Goal: Task Accomplishment & Management: Use online tool/utility

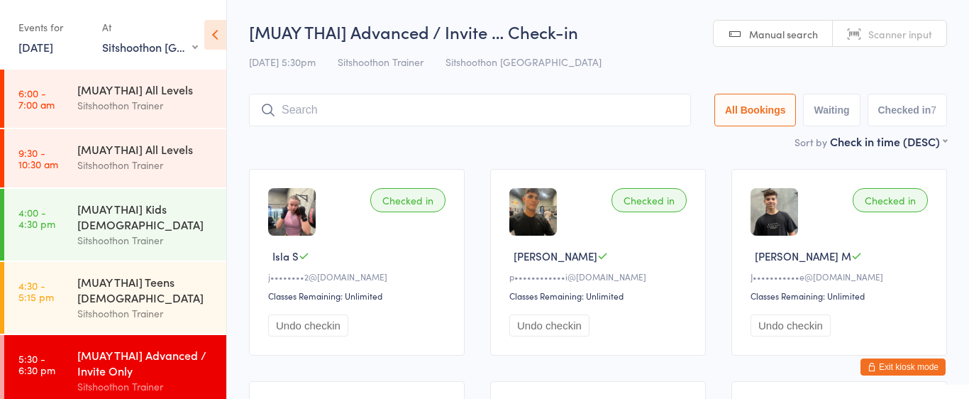
select select "2"
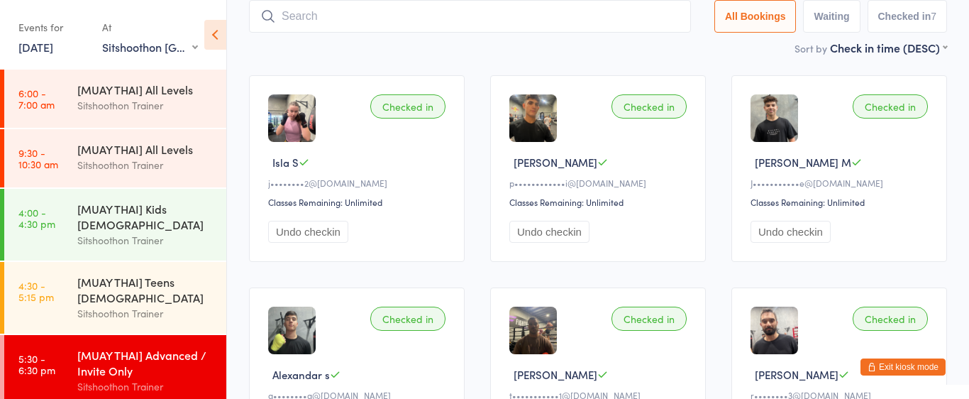
scroll to position [55, 0]
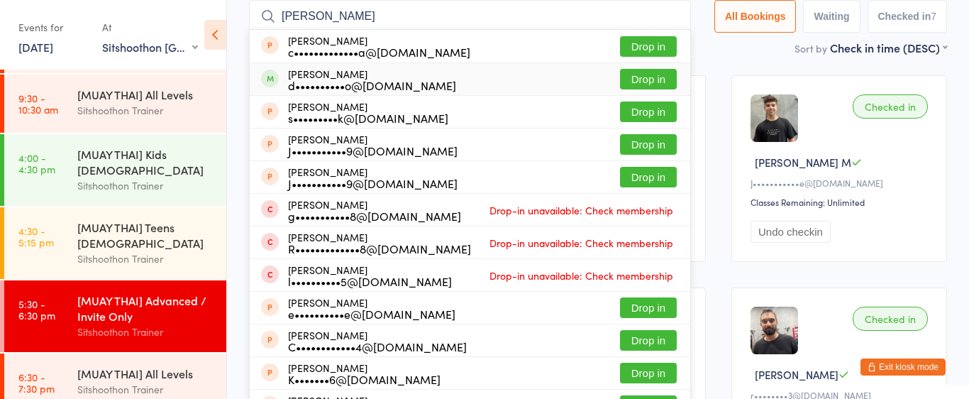
type input "[PERSON_NAME]"
click at [645, 77] on button "Drop in" at bounding box center [648, 79] width 57 height 21
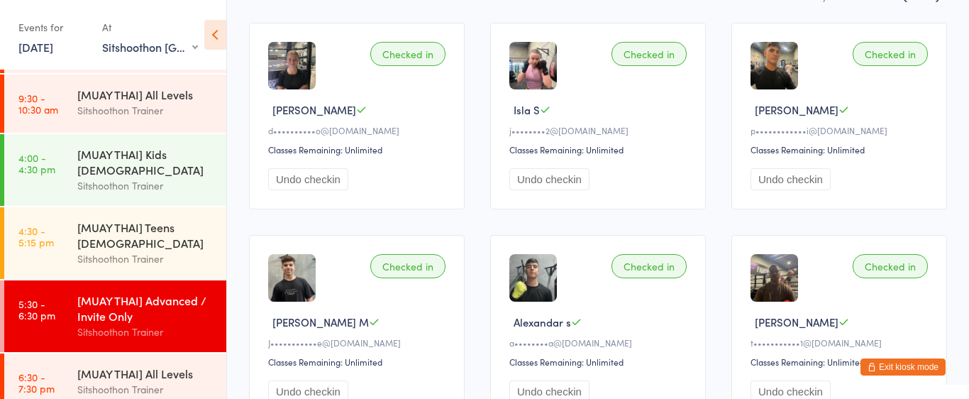
scroll to position [0, 0]
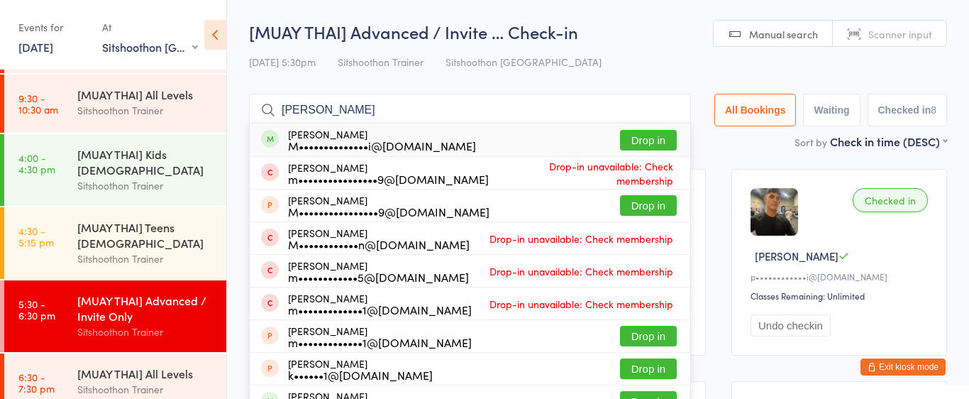
type input "[PERSON_NAME]"
click at [632, 145] on button "Drop in" at bounding box center [648, 140] width 57 height 21
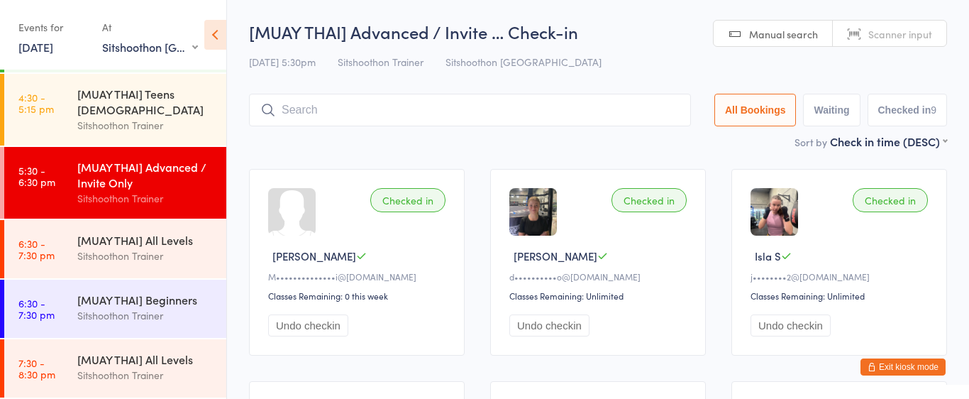
scroll to position [183, 0]
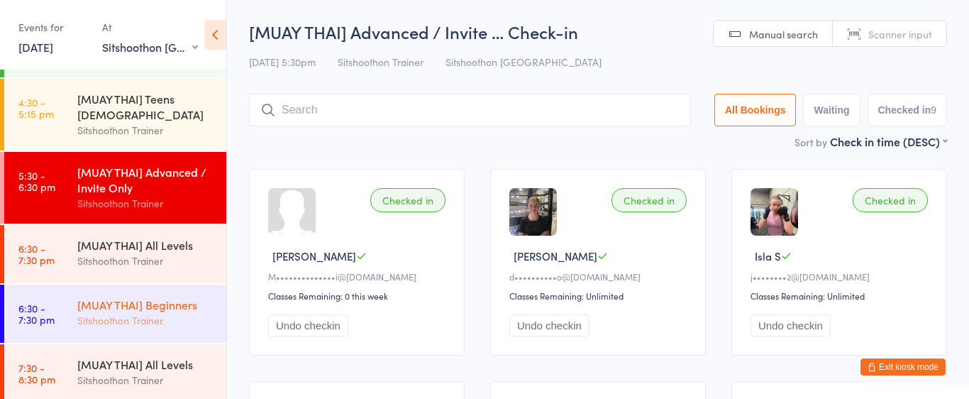
click at [156, 320] on div "Sitshoothon Trainer" at bounding box center [145, 320] width 137 height 16
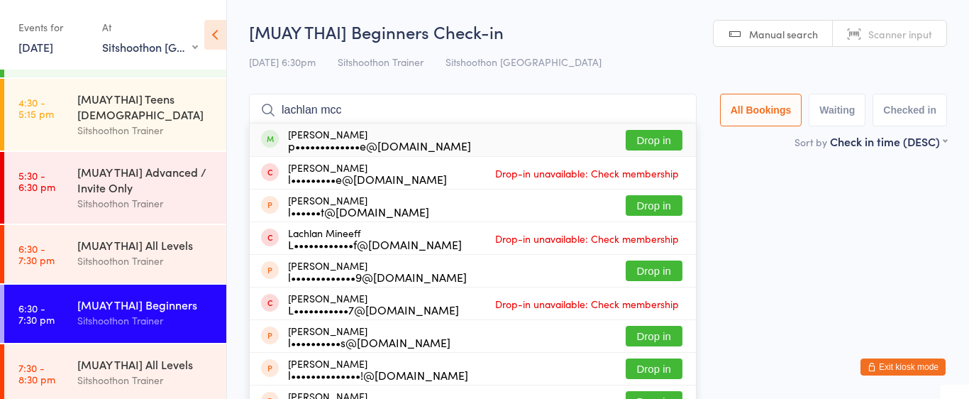
type input "lachlan mcc"
click at [661, 134] on button "Drop in" at bounding box center [654, 140] width 57 height 21
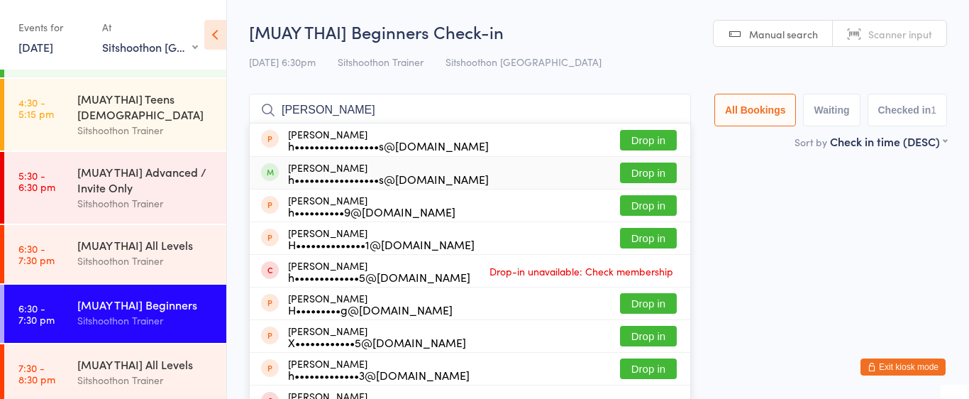
type input "[PERSON_NAME]"
click at [650, 175] on button "Drop in" at bounding box center [648, 173] width 57 height 21
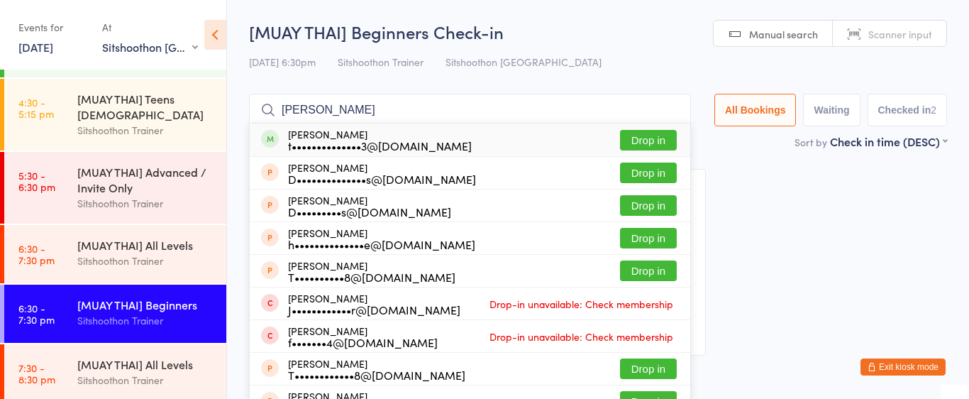
type input "[PERSON_NAME]"
click at [659, 139] on button "Drop in" at bounding box center [648, 140] width 57 height 21
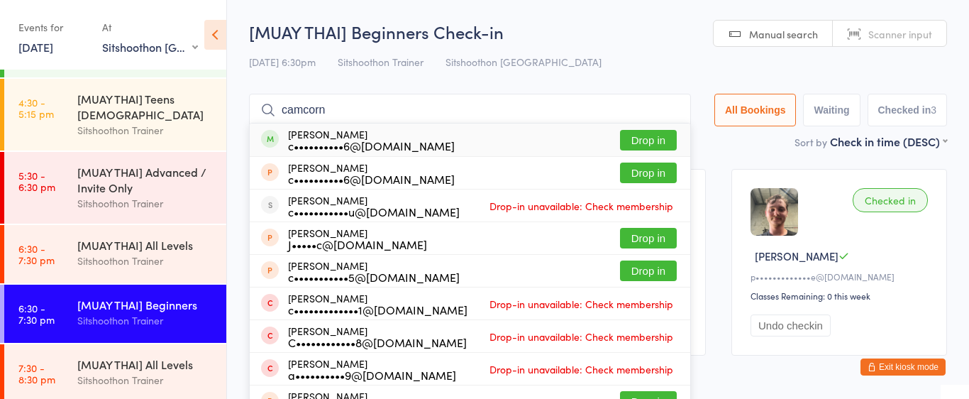
type input "camcorn"
click at [632, 141] on button "Drop in" at bounding box center [648, 140] width 57 height 21
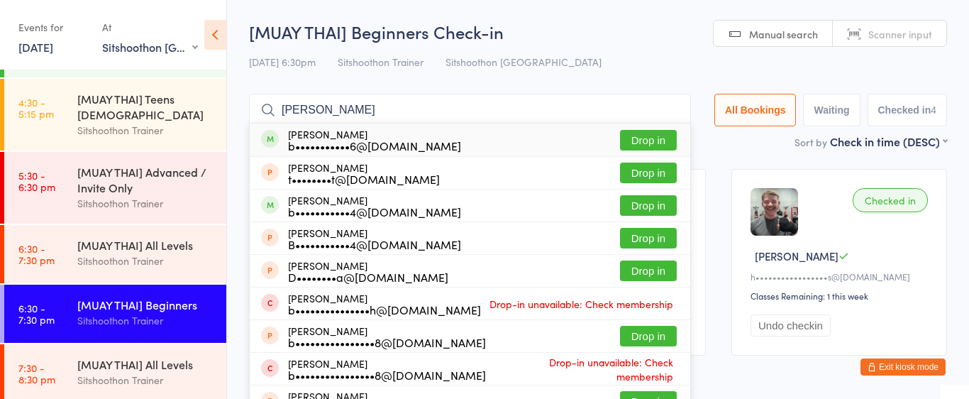
type input "[PERSON_NAME]"
click at [631, 134] on button "Drop in" at bounding box center [648, 140] width 57 height 21
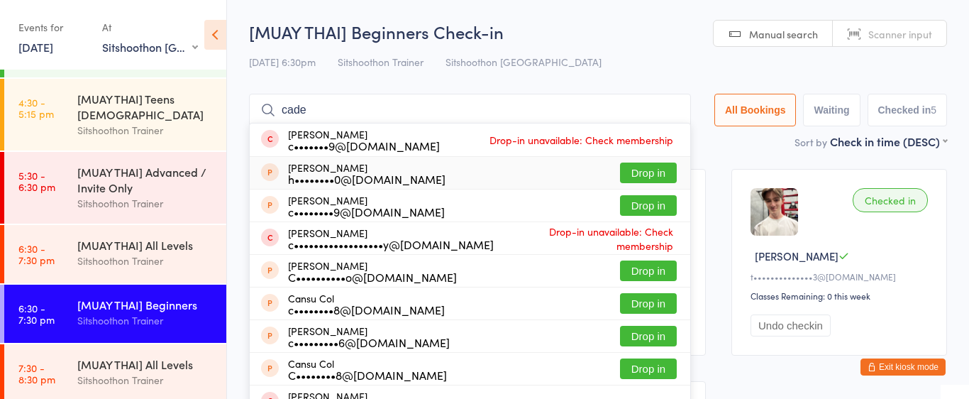
type input "cade"
click at [644, 168] on button "Drop in" at bounding box center [648, 173] width 57 height 21
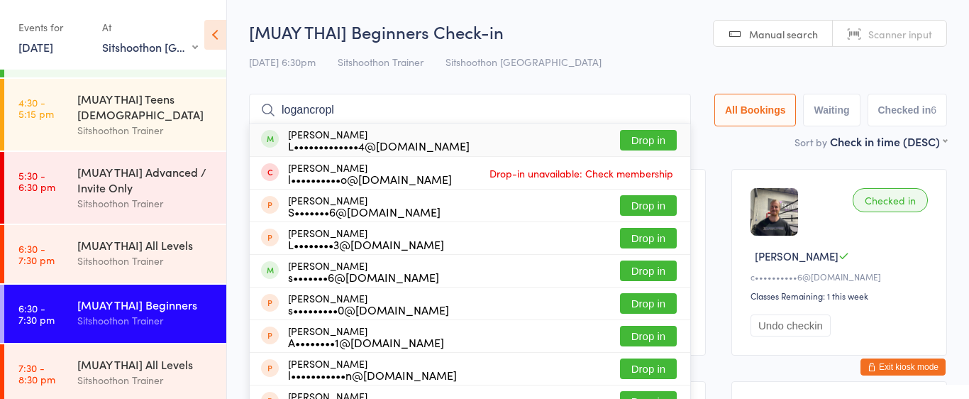
type input "logancropl"
click at [651, 137] on button "Drop in" at bounding box center [648, 140] width 57 height 21
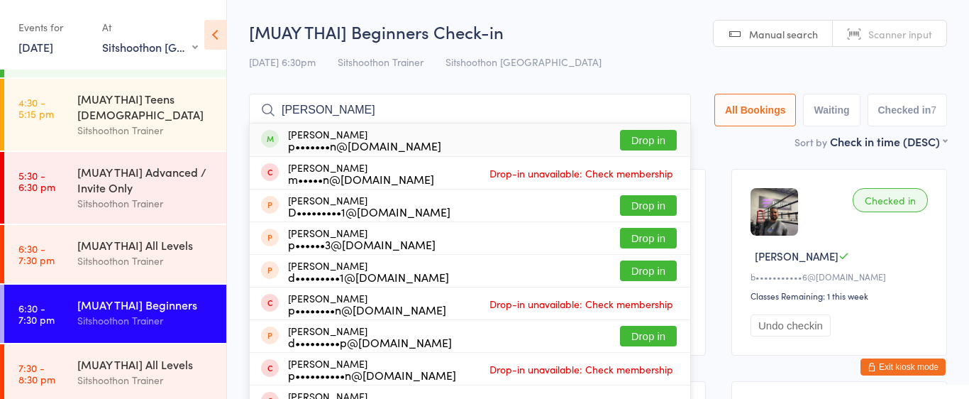
type input "[PERSON_NAME]"
click at [637, 138] on button "Drop in" at bounding box center [648, 140] width 57 height 21
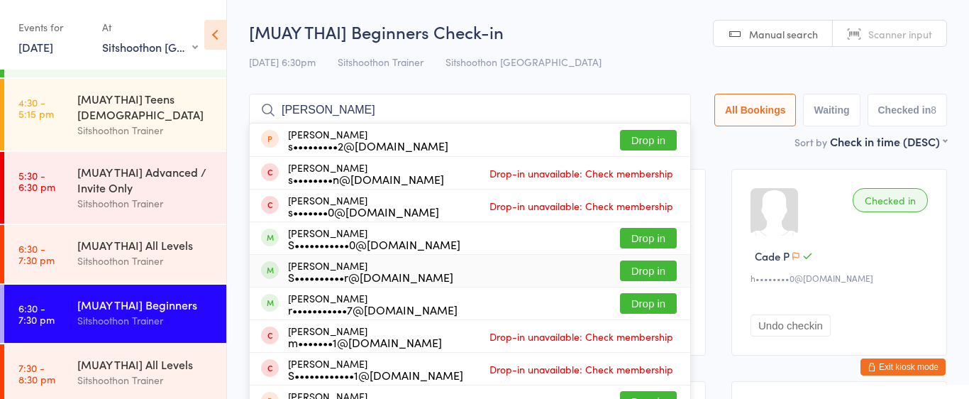
type input "[PERSON_NAME]"
click at [628, 275] on button "Drop in" at bounding box center [648, 270] width 57 height 21
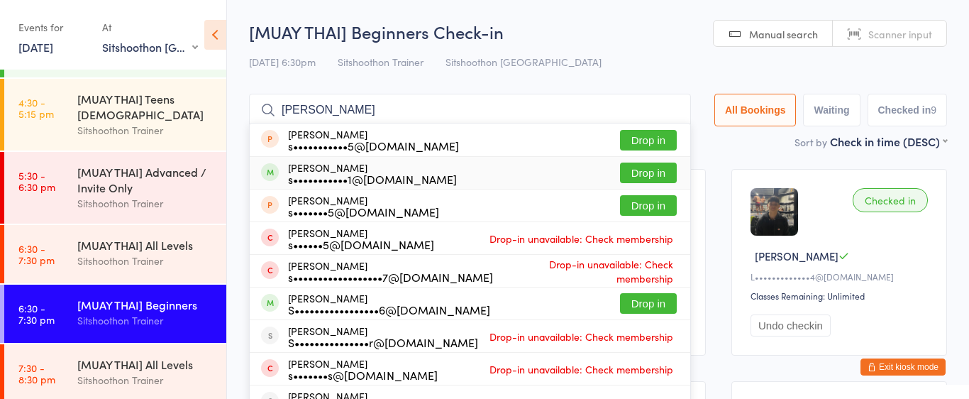
type input "[PERSON_NAME]"
click at [642, 165] on button "Drop in" at bounding box center [648, 173] width 57 height 21
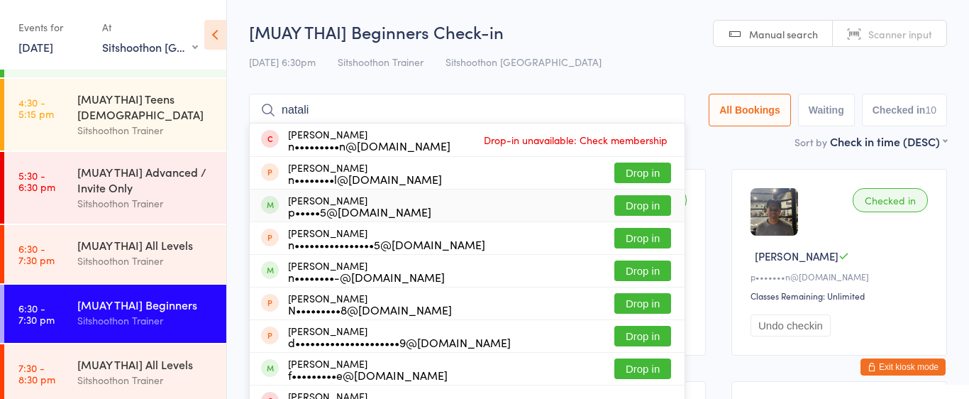
type input "natali"
click at [631, 206] on button "Drop in" at bounding box center [643, 205] width 57 height 21
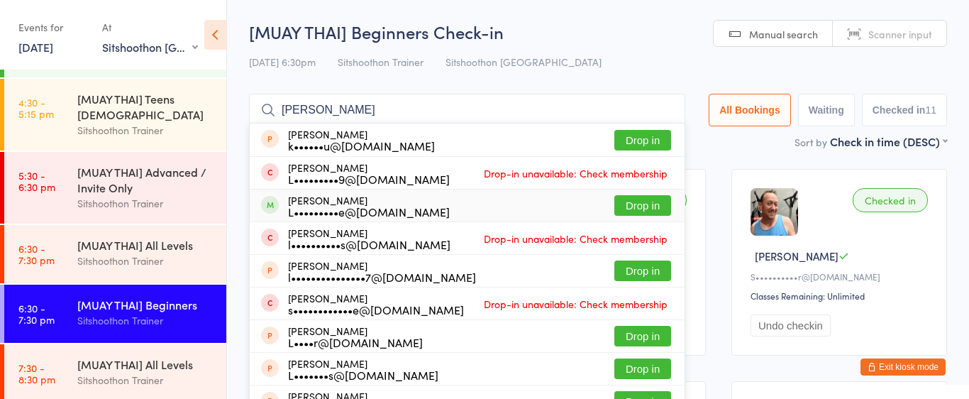
type input "[PERSON_NAME]"
click at [639, 209] on button "Drop in" at bounding box center [643, 205] width 57 height 21
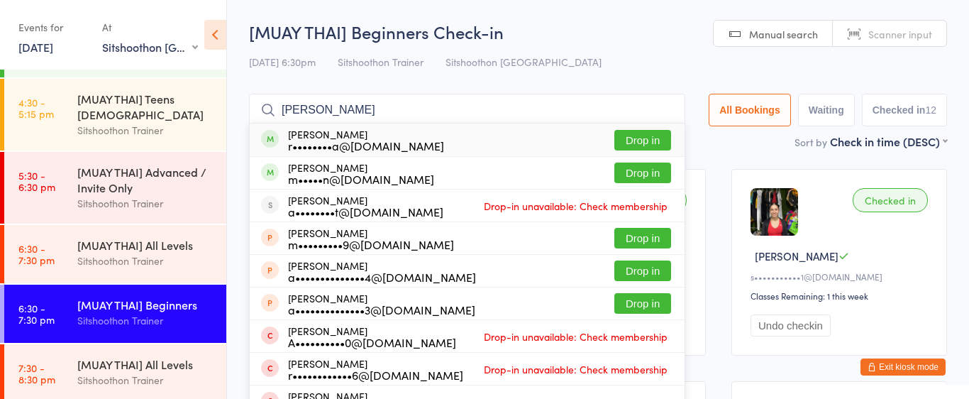
type input "[PERSON_NAME]"
click at [637, 138] on button "Drop in" at bounding box center [643, 140] width 57 height 21
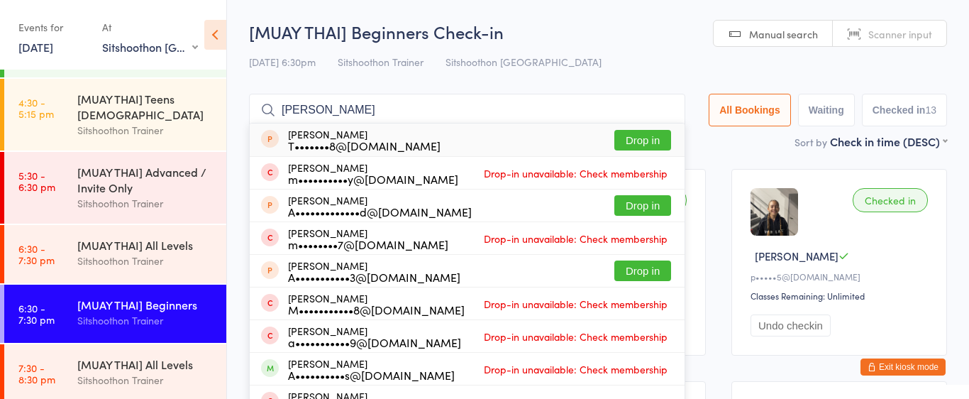
type input "[PERSON_NAME]"
click at [341, 143] on div "T•••••••8@[DOMAIN_NAME]" at bounding box center [364, 145] width 153 height 11
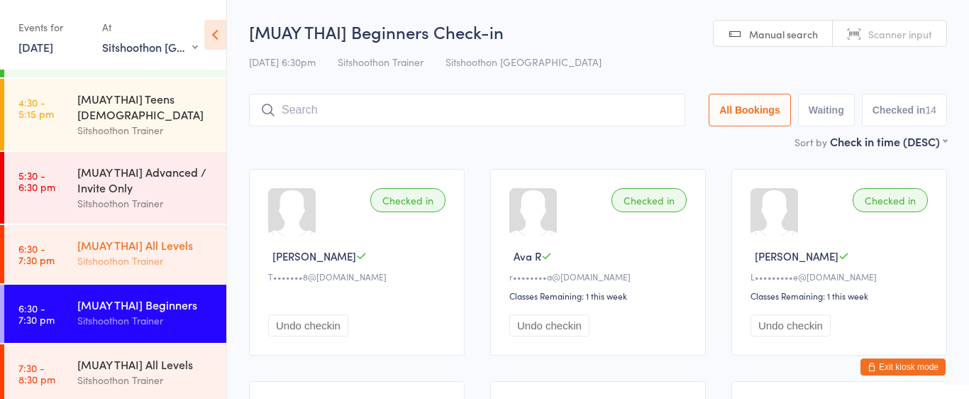
click at [117, 255] on div "Sitshoothon Trainer" at bounding box center [145, 261] width 137 height 16
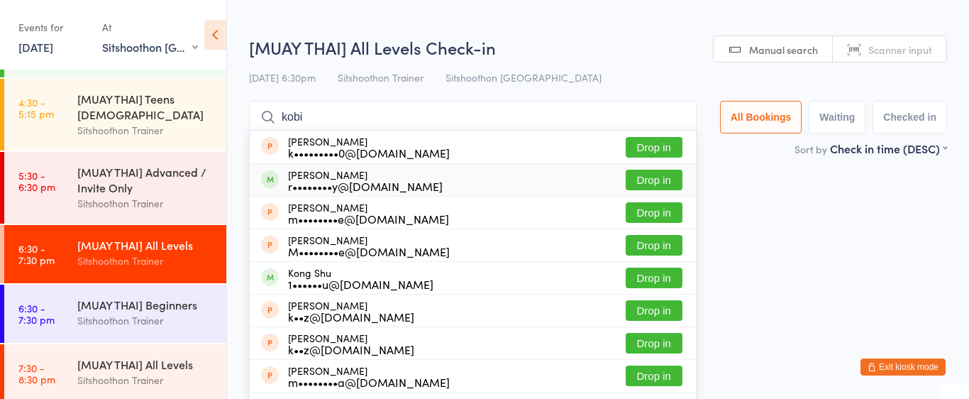
type input "kobi"
click at [384, 180] on div "r••••••••y@[DOMAIN_NAME]" at bounding box center [365, 185] width 155 height 11
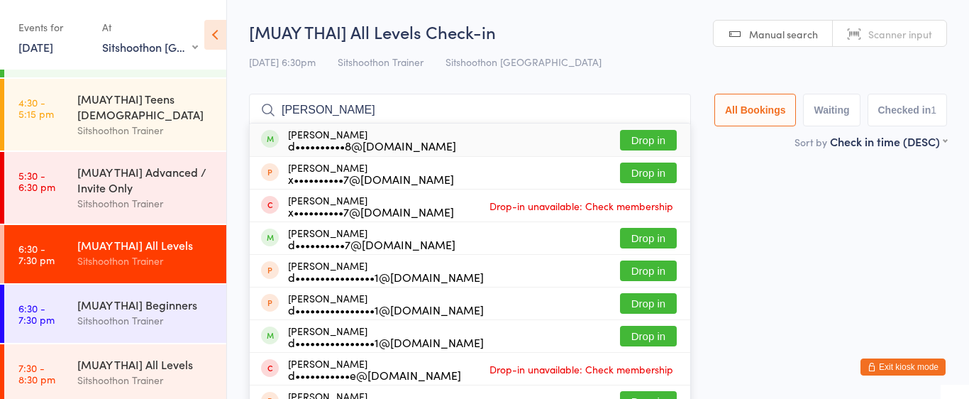
type input "[PERSON_NAME]"
click at [336, 146] on div "d••••••••••8@[DOMAIN_NAME]" at bounding box center [372, 145] width 168 height 11
